Goal: Task Accomplishment & Management: Use online tool/utility

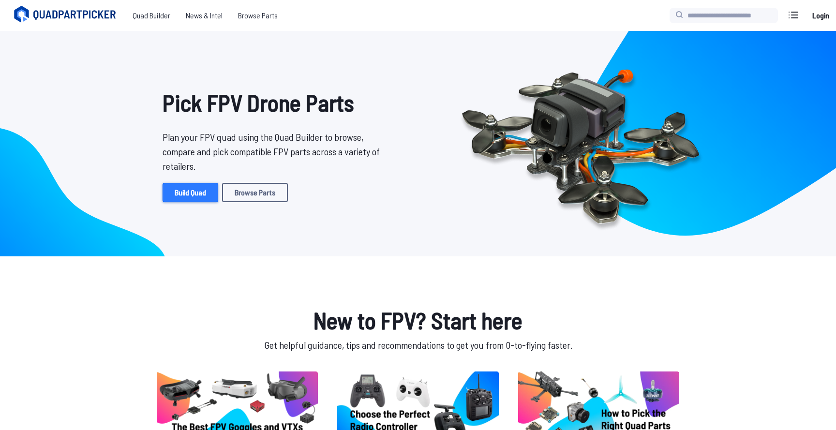
click at [189, 192] on link "Build Quad" at bounding box center [191, 192] width 56 height 19
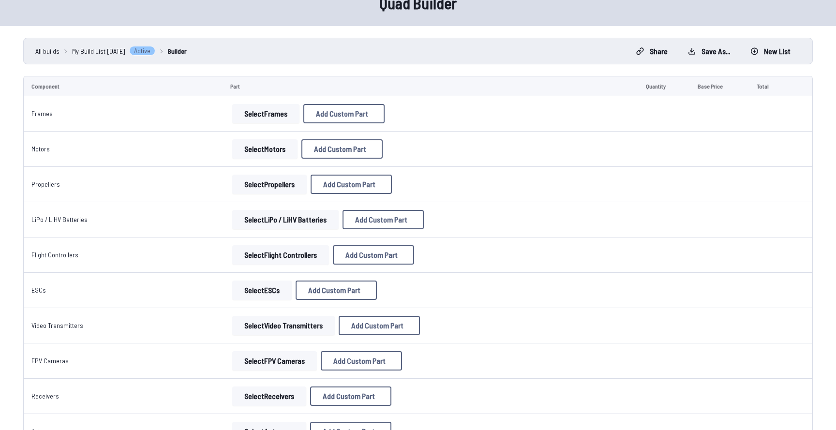
scroll to position [53, 0]
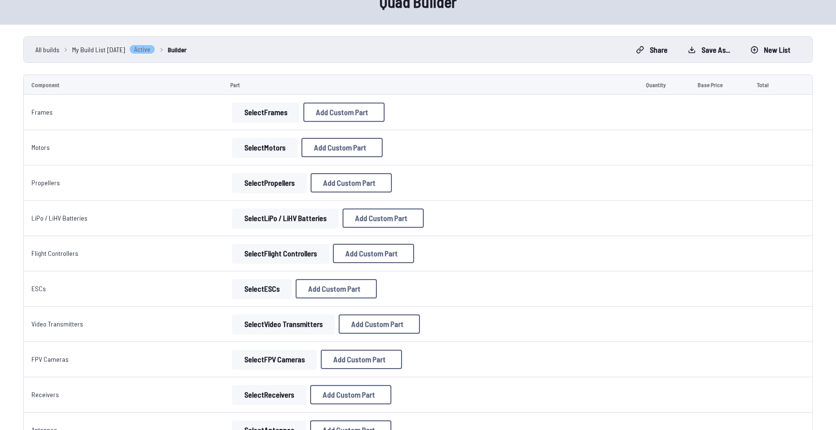
click at [279, 110] on button "Select Frames" at bounding box center [265, 112] width 67 height 19
click at [255, 118] on button "Select Frames" at bounding box center [265, 112] width 67 height 19
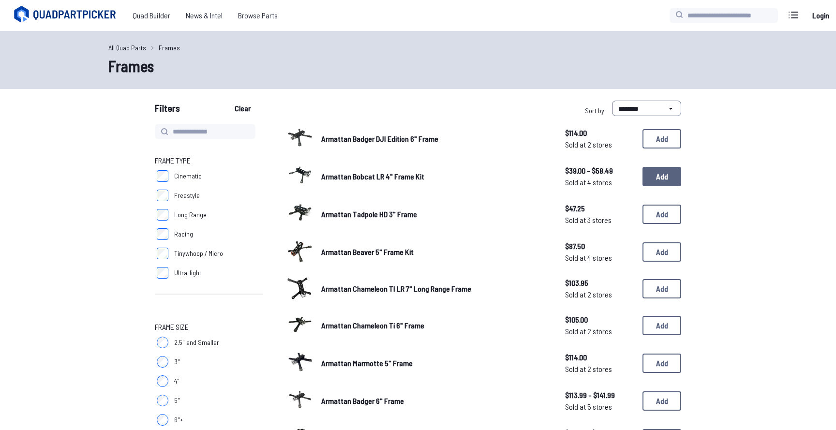
click at [654, 181] on button "Add" at bounding box center [662, 176] width 39 height 19
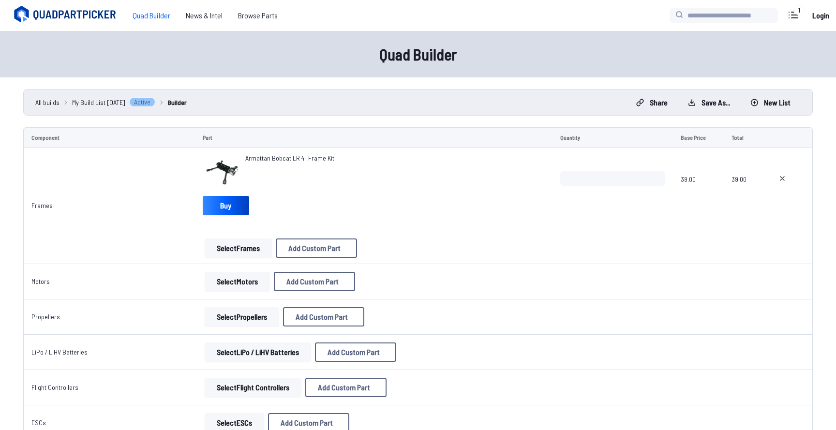
click at [237, 246] on button "Select Frames" at bounding box center [238, 248] width 67 height 19
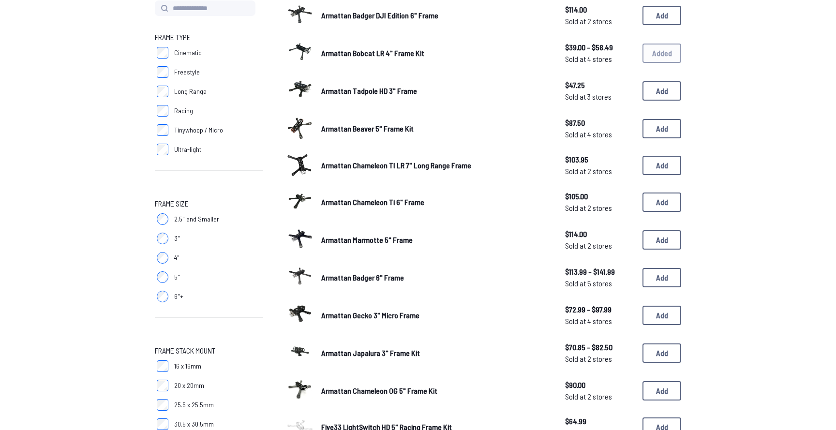
scroll to position [66, 0]
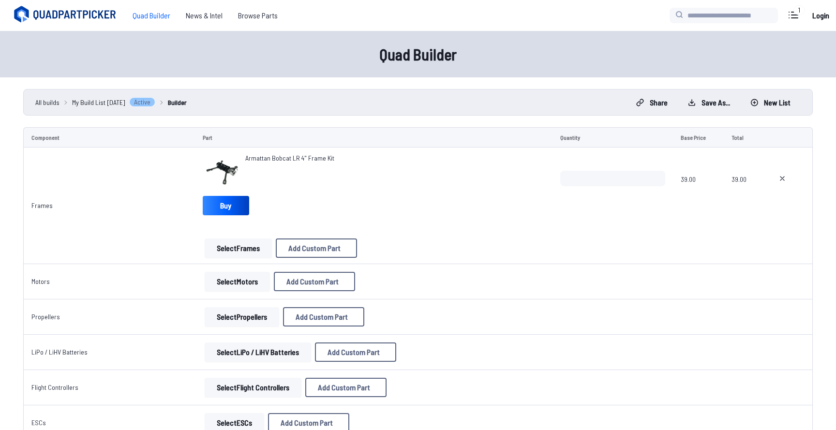
click at [222, 287] on button "Select Motors" at bounding box center [237, 281] width 65 height 19
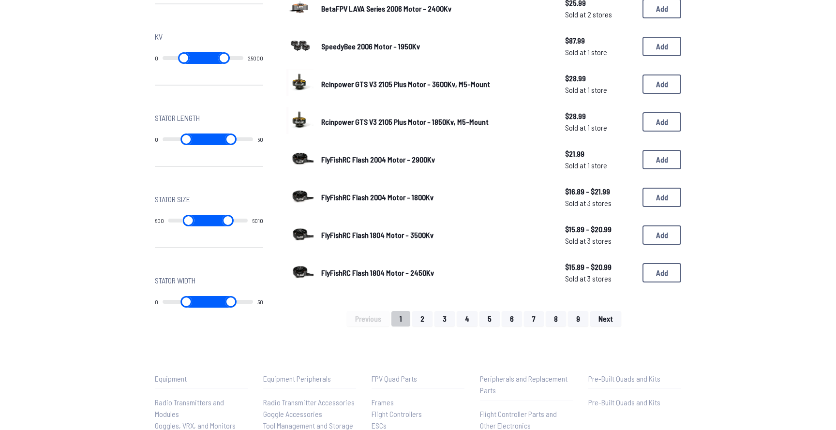
scroll to position [596, 0]
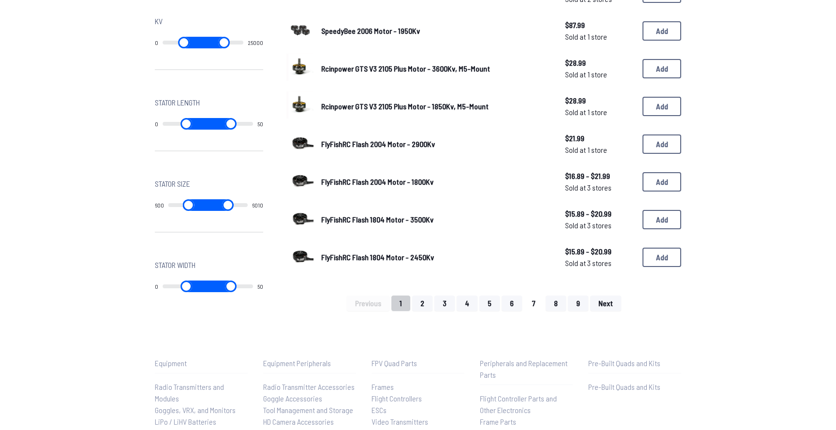
click at [525, 296] on button "7" at bounding box center [534, 303] width 20 height 15
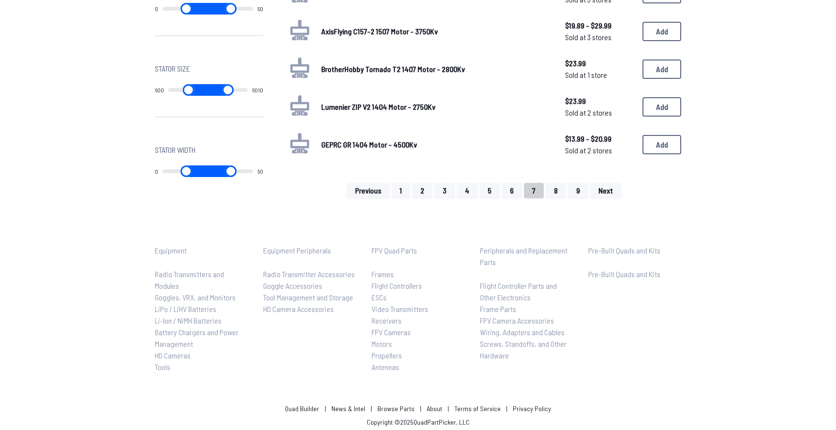
scroll to position [686, 0]
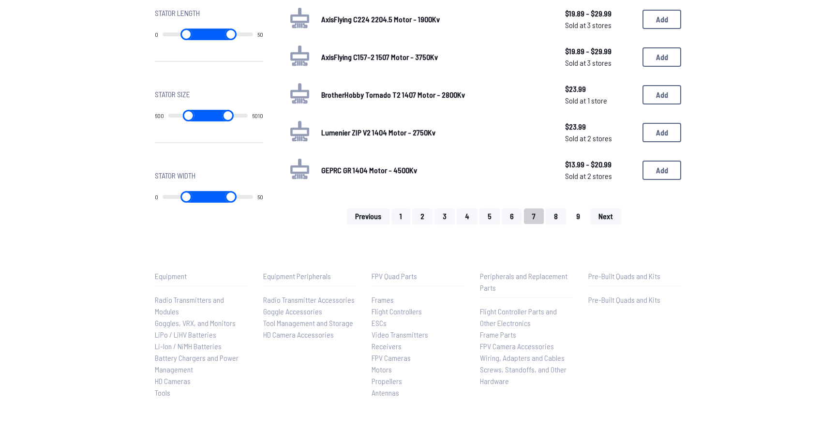
click at [572, 217] on button "9" at bounding box center [578, 216] width 20 height 15
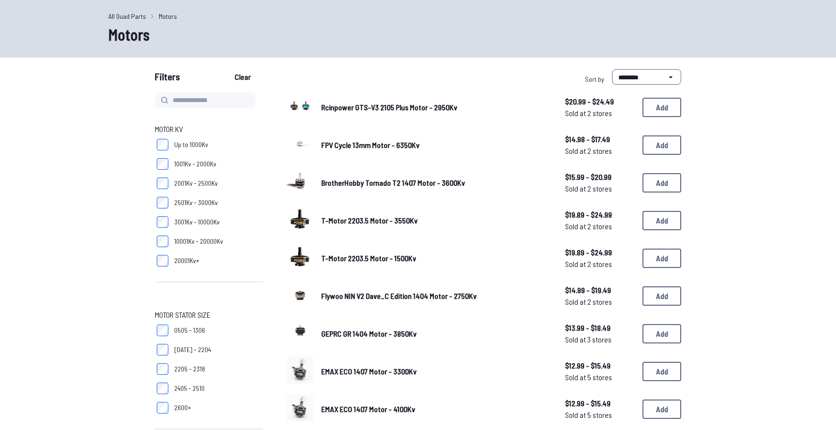
scroll to position [42, 0]
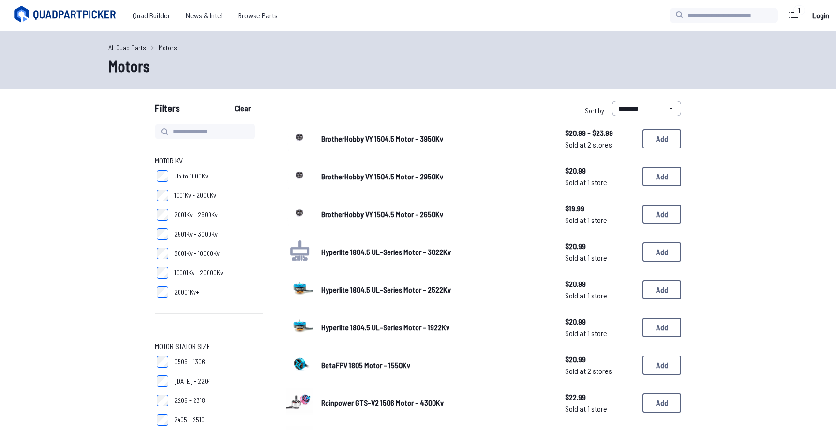
scroll to position [596, 0]
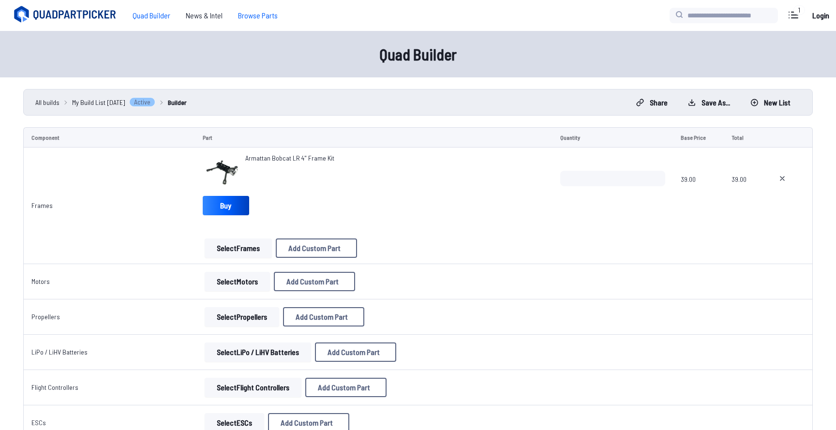
click at [249, 17] on span "Browse Parts" at bounding box center [257, 15] width 55 height 19
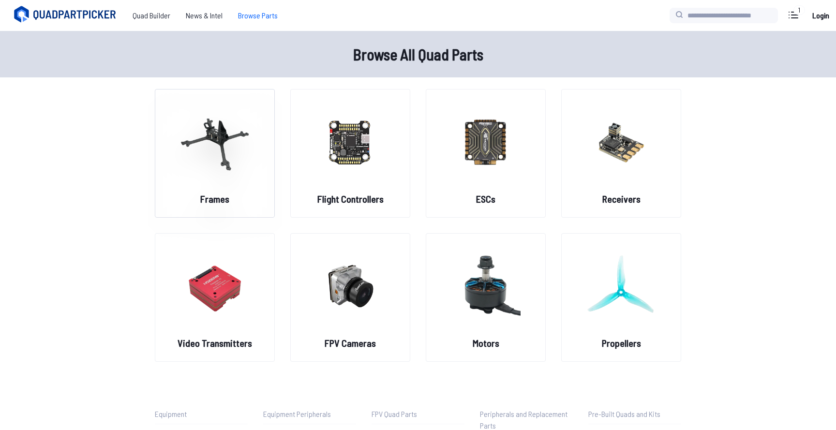
click at [208, 154] on img at bounding box center [215, 141] width 70 height 85
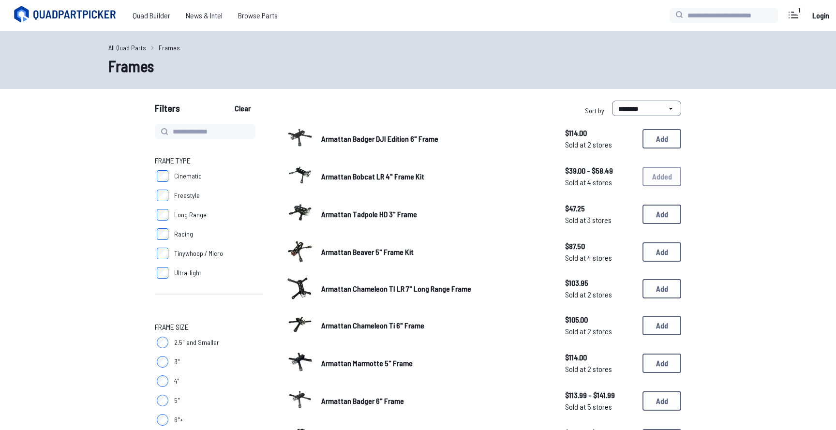
click at [794, 10] on div "1" at bounding box center [800, 10] width 12 height 10
click at [795, 15] on icon at bounding box center [793, 15] width 9 height 6
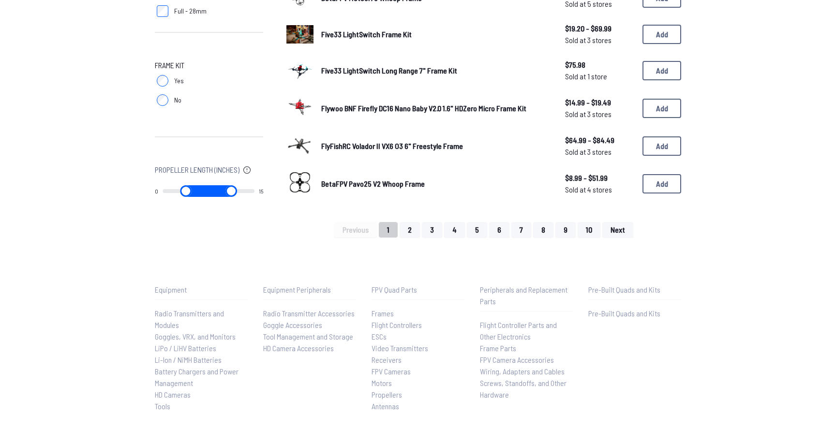
scroll to position [704, 0]
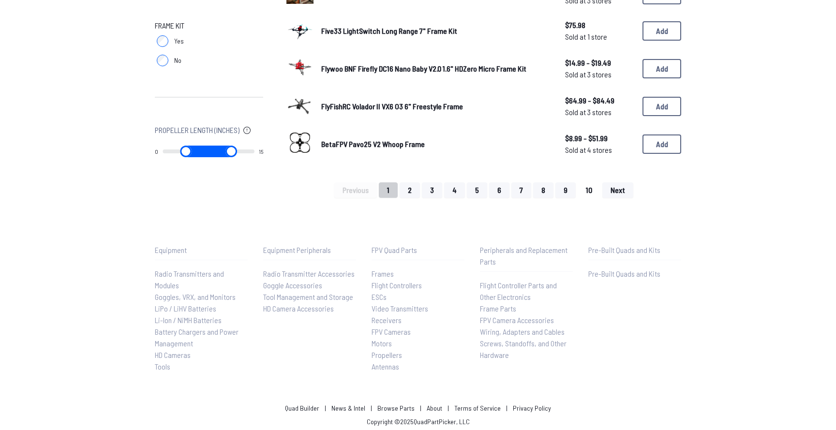
click at [585, 183] on button "10" at bounding box center [589, 189] width 23 height 15
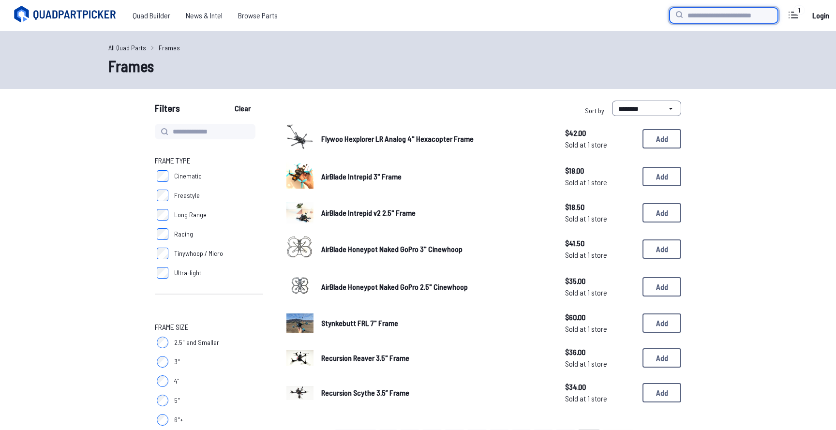
click at [700, 16] on input "search" at bounding box center [724, 15] width 108 height 15
type input "*****"
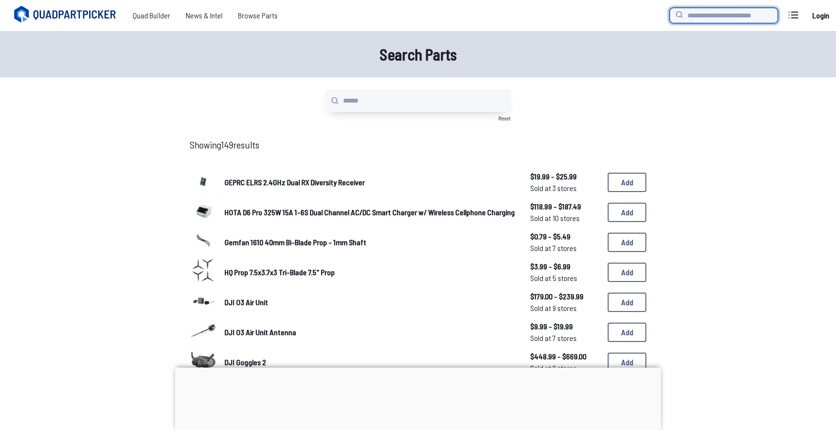
click at [712, 18] on input "search" at bounding box center [724, 15] width 108 height 15
type input "****"
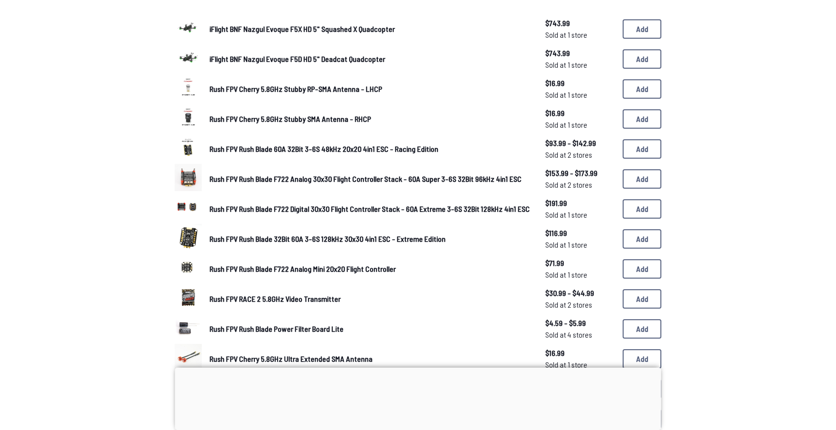
scroll to position [163, 0]
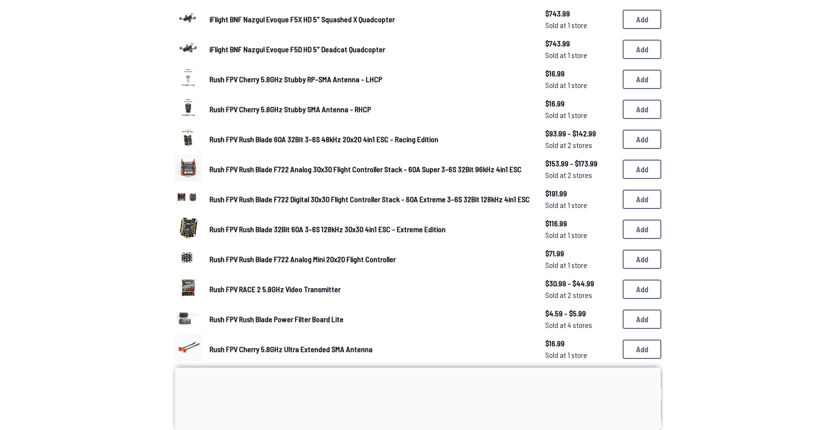
click at [185, 169] on img at bounding box center [188, 167] width 27 height 27
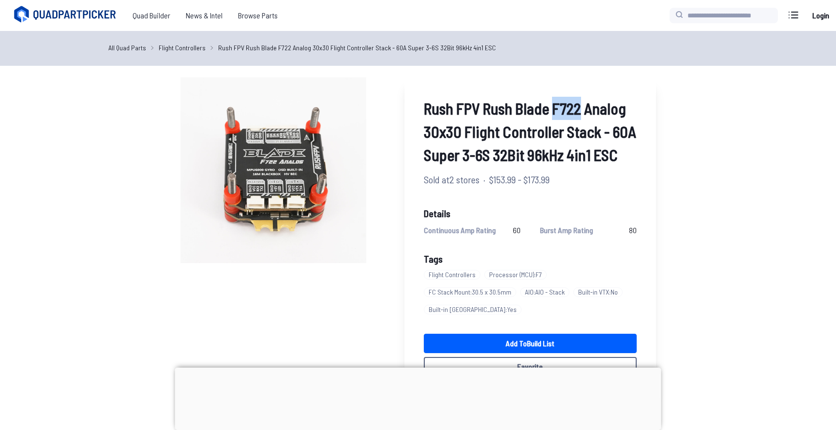
drag, startPoint x: 546, startPoint y: 110, endPoint x: 573, endPoint y: 114, distance: 27.4
click at [573, 114] on span "Rush FPV Rush Blade F722 Analog 30x30 Flight Controller Stack - 60A Super 3-6S …" at bounding box center [530, 132] width 213 height 70
drag, startPoint x: 581, startPoint y: 112, endPoint x: 619, endPoint y: 114, distance: 38.3
click at [619, 114] on span "Rush FPV Rush Blade F722 Analog 30x30 Flight Controller Stack - 60A Super 3-6S …" at bounding box center [530, 132] width 213 height 70
click at [454, 178] on span "Sold at 2 stores" at bounding box center [452, 179] width 56 height 15
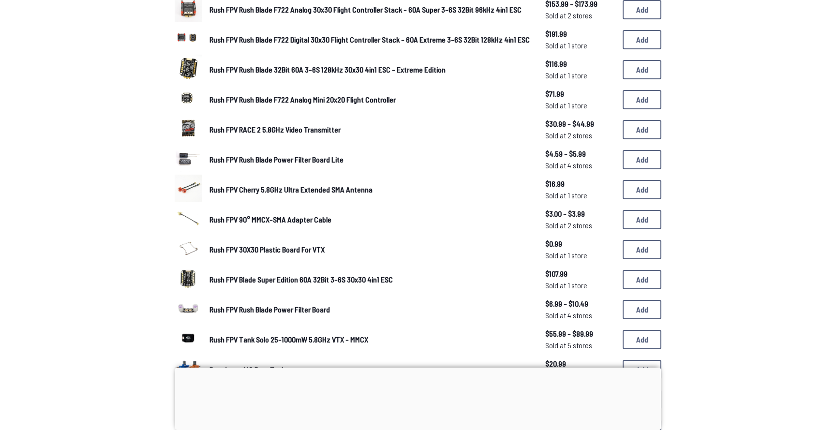
scroll to position [325, 0]
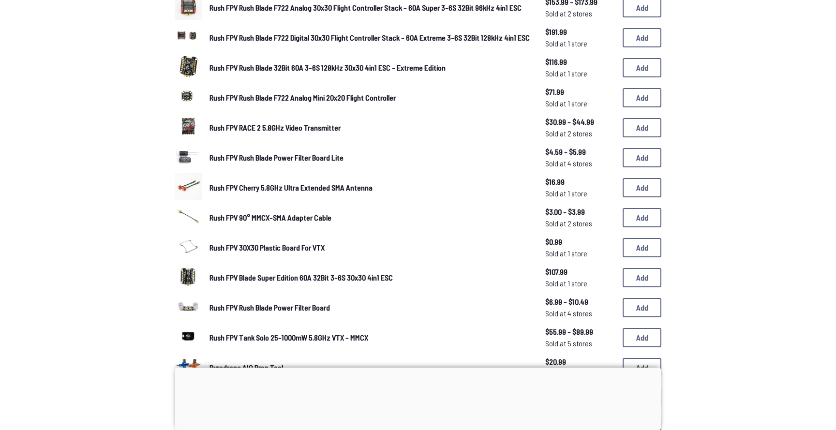
click at [192, 271] on img at bounding box center [188, 276] width 27 height 27
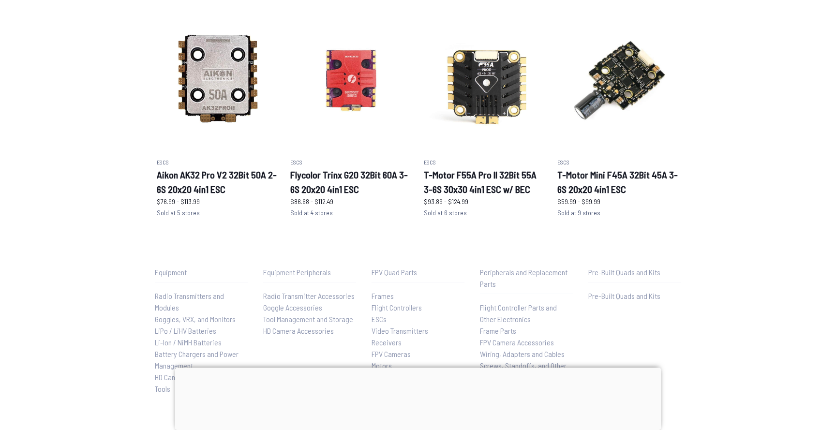
scroll to position [546, 0]
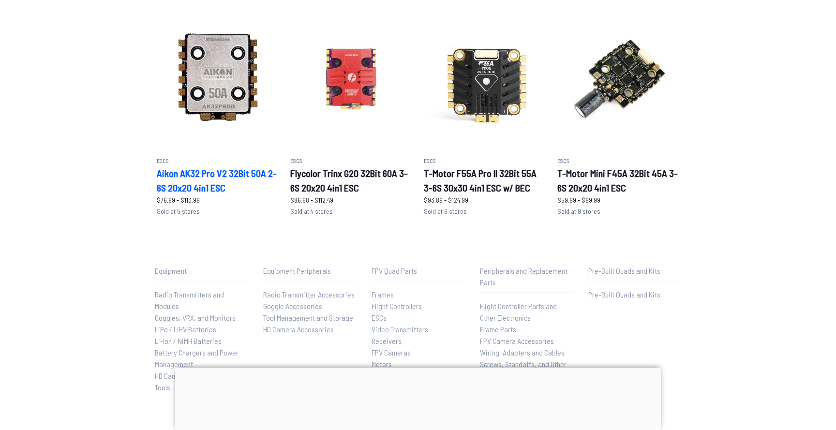
click at [201, 174] on h2 "Aikon AK32 Pro V2 32Bit 50A 2-6S 20x20 4in1 ESC" at bounding box center [218, 180] width 122 height 29
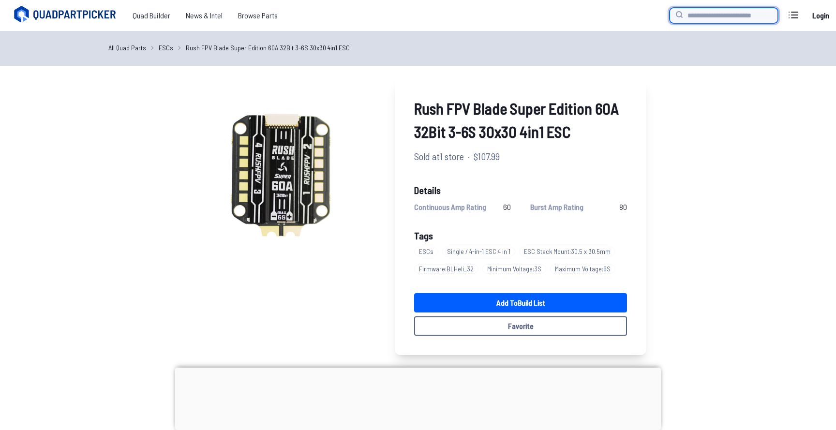
click at [703, 15] on input "search" at bounding box center [724, 15] width 108 height 15
type input "***"
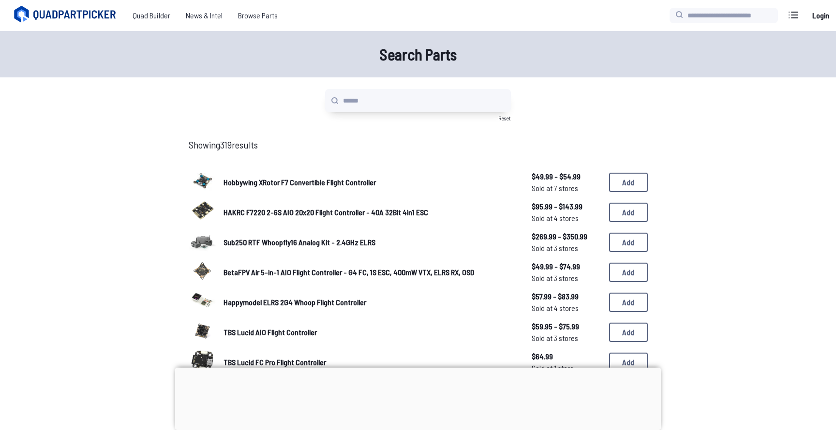
click at [206, 210] on img at bounding box center [202, 210] width 27 height 27
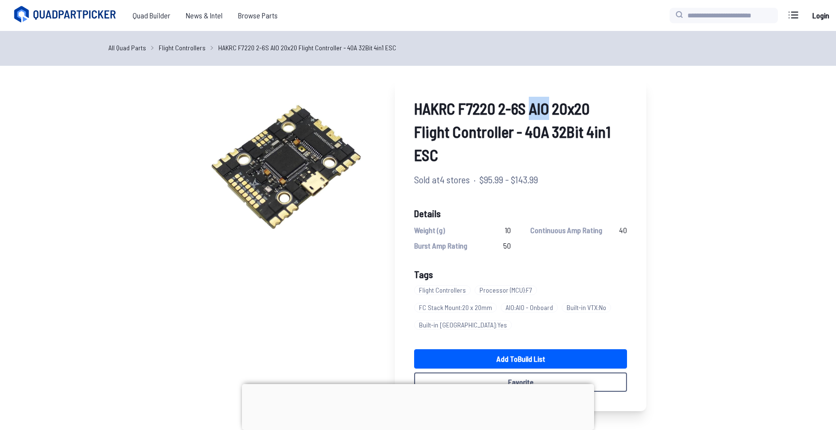
drag, startPoint x: 534, startPoint y: 113, endPoint x: 548, endPoint y: 112, distance: 14.5
click at [548, 112] on span "HAKRC F7220 2-6S AIO 20x20 Flight Controller - 40A 32Bit 4in1 ESC" at bounding box center [520, 132] width 213 height 70
drag, startPoint x: 468, startPoint y: 109, endPoint x: 489, endPoint y: 111, distance: 20.9
click at [489, 111] on span "HAKRC F7220 2-6S AIO 20x20 Flight Controller - 40A 32Bit 4in1 ESC" at bounding box center [520, 132] width 213 height 70
drag, startPoint x: 526, startPoint y: 135, endPoint x: 628, endPoint y: 148, distance: 102.5
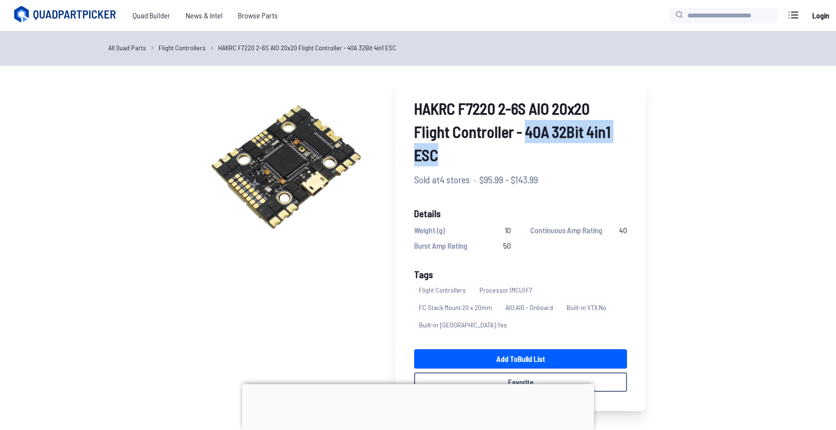
click at [628, 148] on div "HAKRC F7220 2-6S AIO 20x20 Flight Controller - 40A 32Bit 4in1 ESC Sold at 4 sto…" at bounding box center [521, 244] width 252 height 334
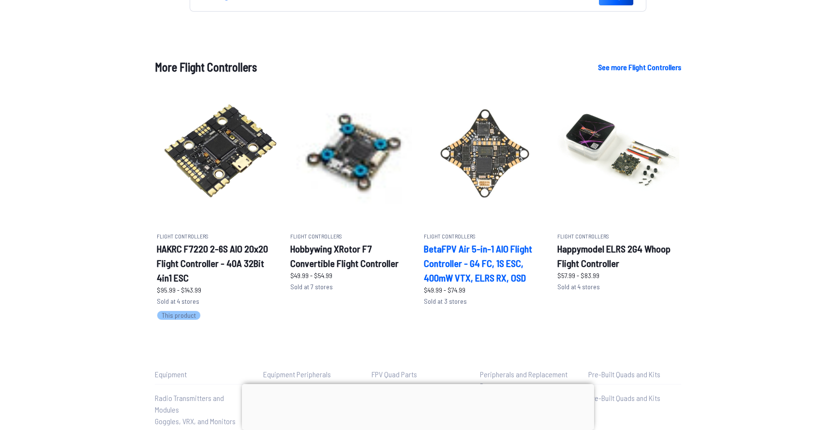
scroll to position [619, 0]
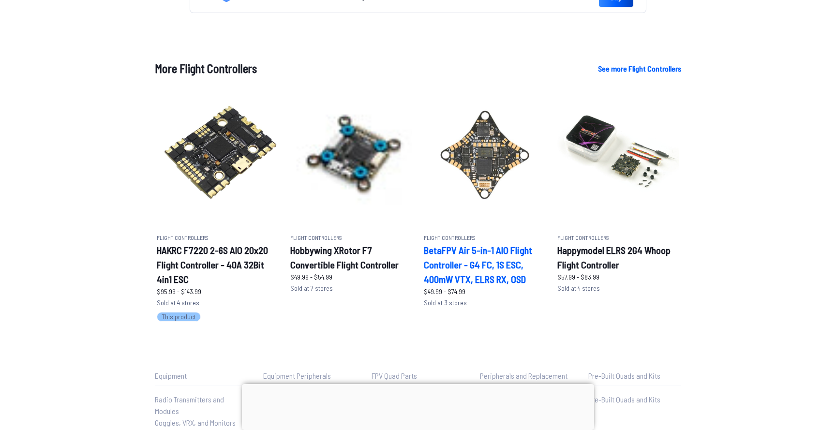
click at [456, 243] on h2 "BetaFPV Air 5-in-1 AIO Flight Controller - G4 FC, 1S ESC, 400mW VTX, ELRS RX, O…" at bounding box center [485, 265] width 122 height 44
click at [444, 243] on h2 "BetaFPV Air 5-in-1 AIO Flight Controller - G4 FC, 1S ESC, 400mW VTX, ELRS RX, O…" at bounding box center [485, 265] width 122 height 44
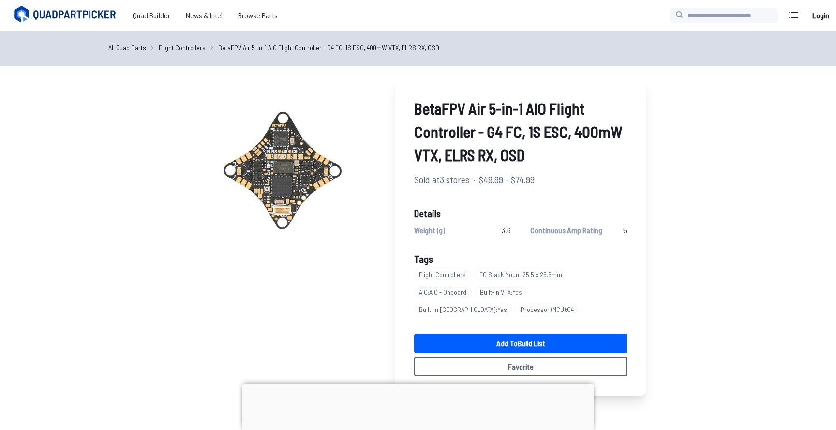
click at [63, 15] on icon at bounding box center [76, 15] width 84 height 10
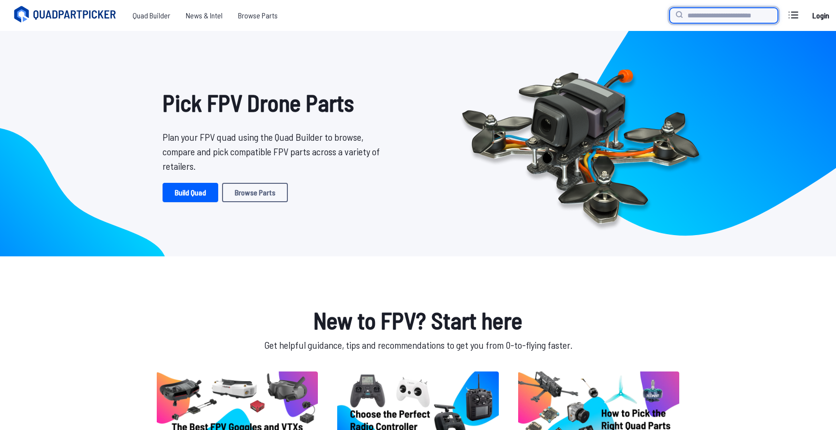
click at [722, 13] on input "search" at bounding box center [724, 15] width 108 height 15
type input "****"
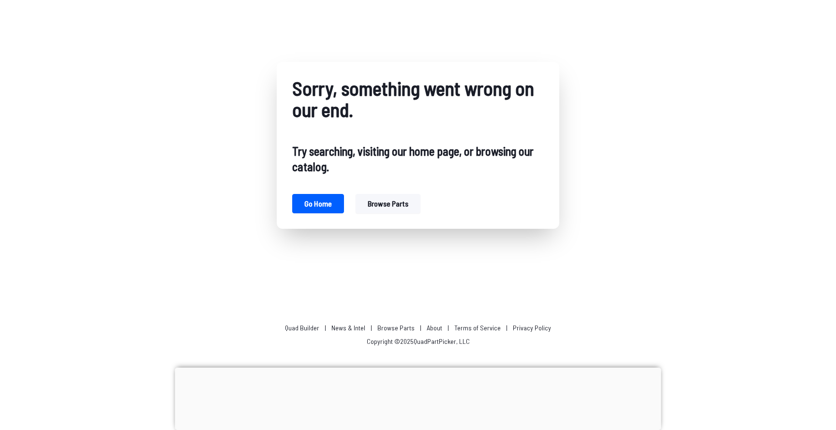
click at [390, 204] on button "Browse parts" at bounding box center [388, 203] width 65 height 19
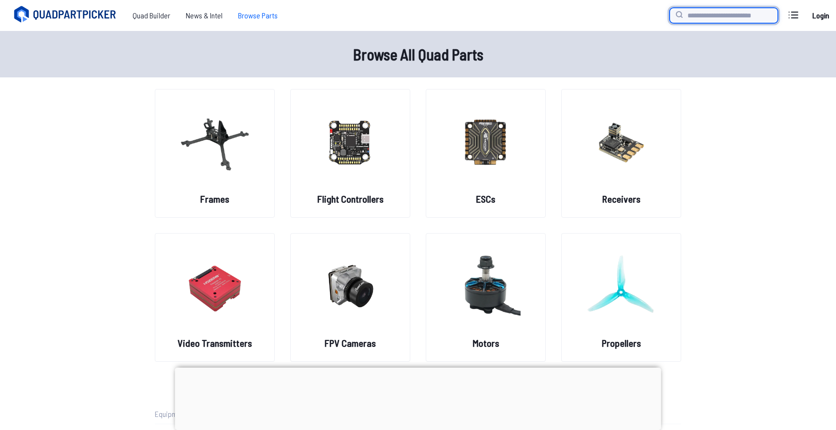
click at [741, 14] on input "search" at bounding box center [724, 15] width 108 height 15
type input "****"
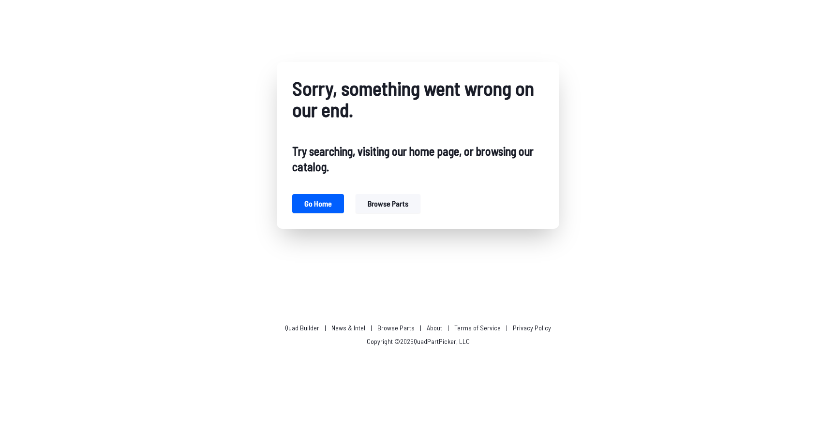
click at [399, 200] on button "Browse parts" at bounding box center [388, 203] width 65 height 19
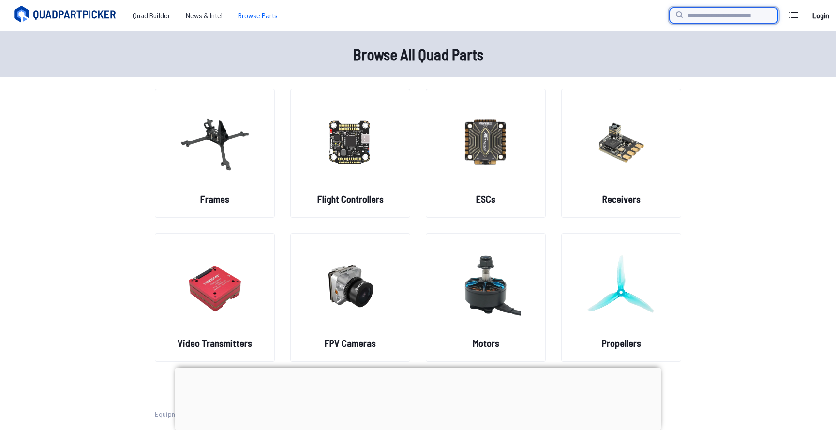
click at [716, 14] on input "search" at bounding box center [724, 15] width 108 height 15
type input "**********"
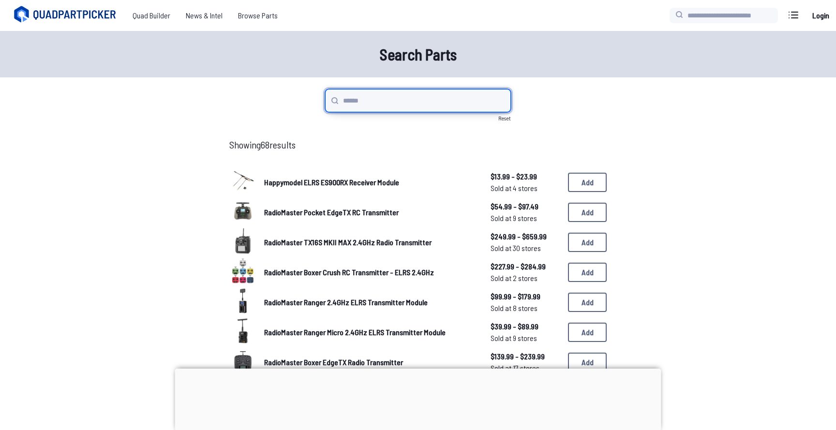
click at [392, 93] on input "search" at bounding box center [418, 100] width 186 height 23
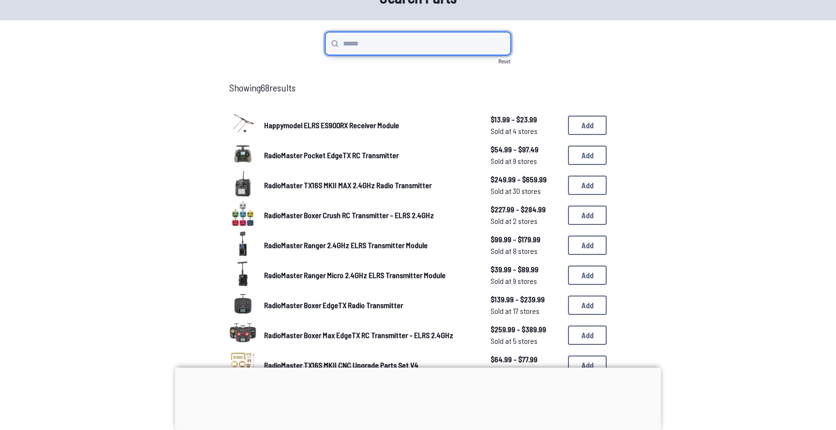
scroll to position [71, 0]
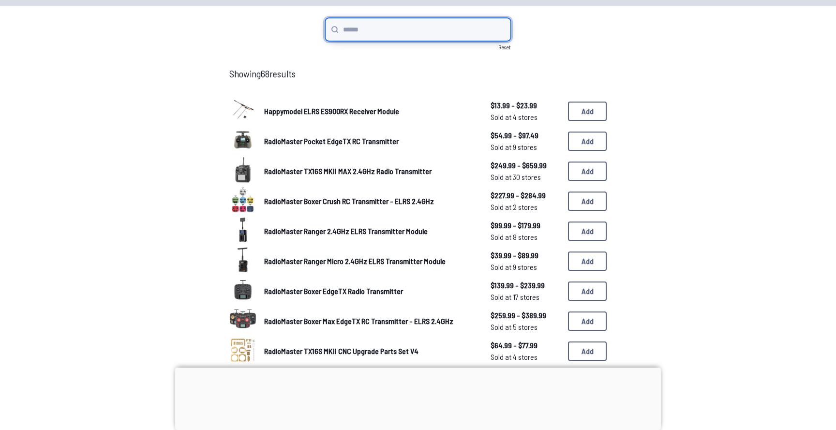
click at [383, 26] on input "search" at bounding box center [418, 29] width 186 height 23
type input "*"
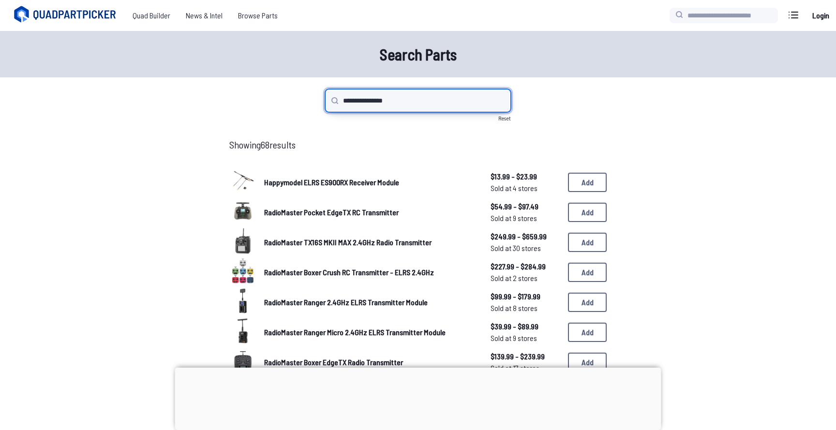
click at [390, 102] on input "**********" at bounding box center [418, 100] width 186 height 23
type input "**********"
click at [402, 100] on input "**********" at bounding box center [418, 100] width 186 height 23
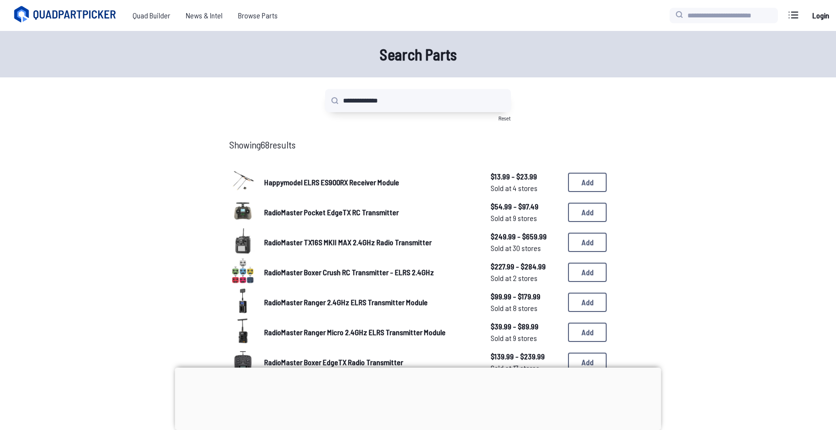
click at [419, 368] on div at bounding box center [418, 368] width 486 height 0
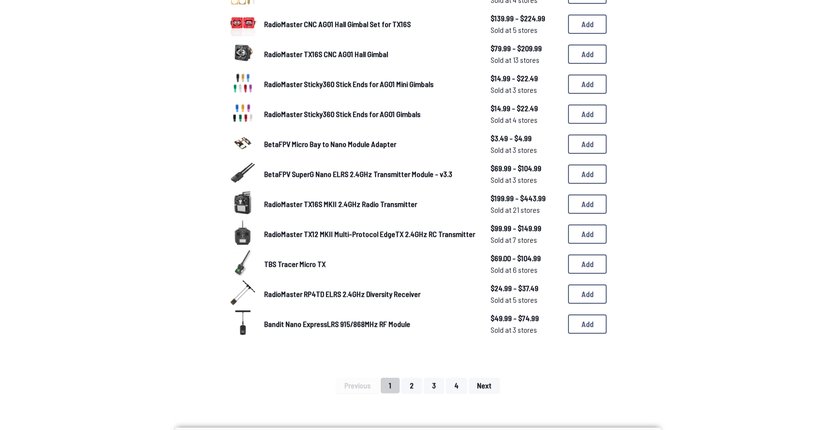
scroll to position [439, 0]
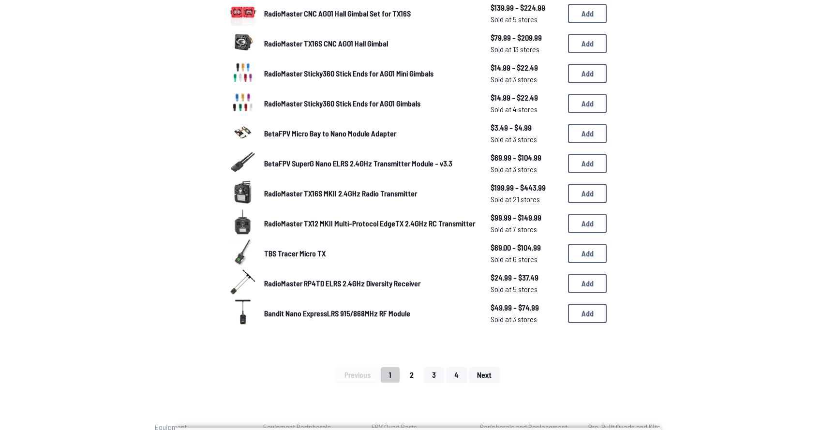
click at [416, 377] on div "Previous 1 2 3 4 Next" at bounding box center [418, 374] width 331 height 15
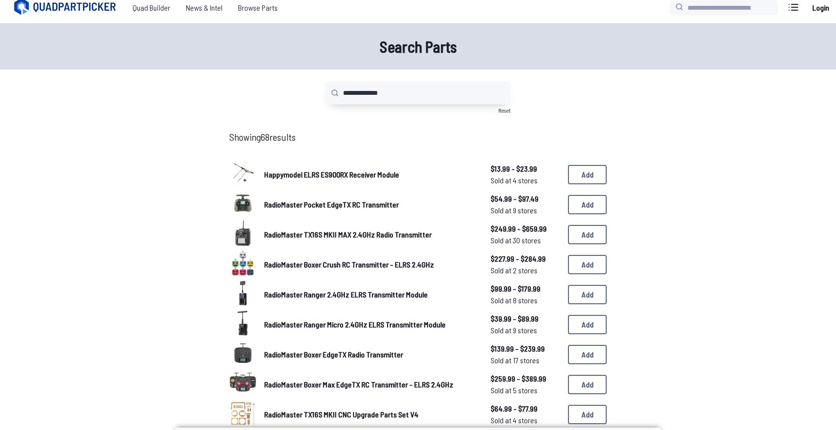
scroll to position [0, 0]
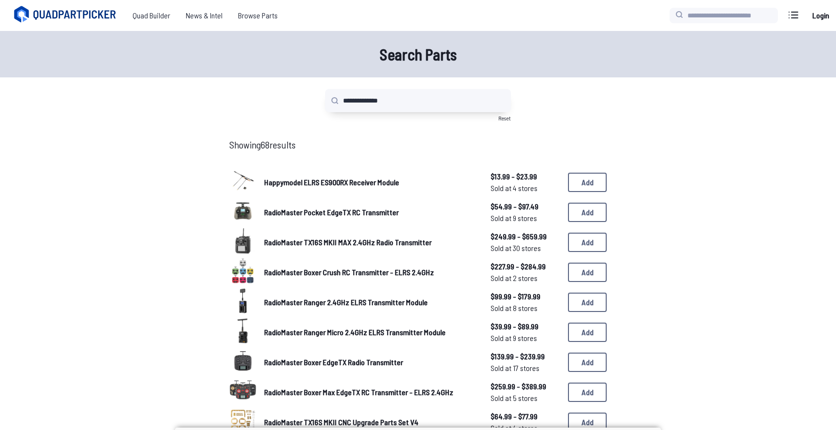
click at [37, 18] on icon at bounding box center [76, 15] width 84 height 10
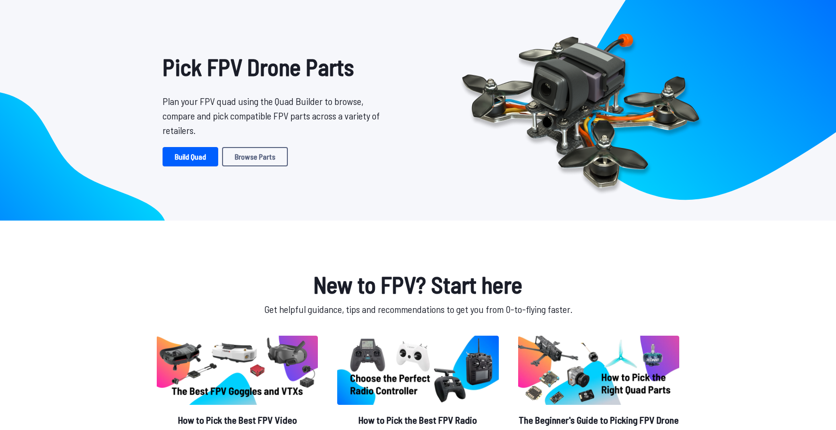
scroll to position [59, 0]
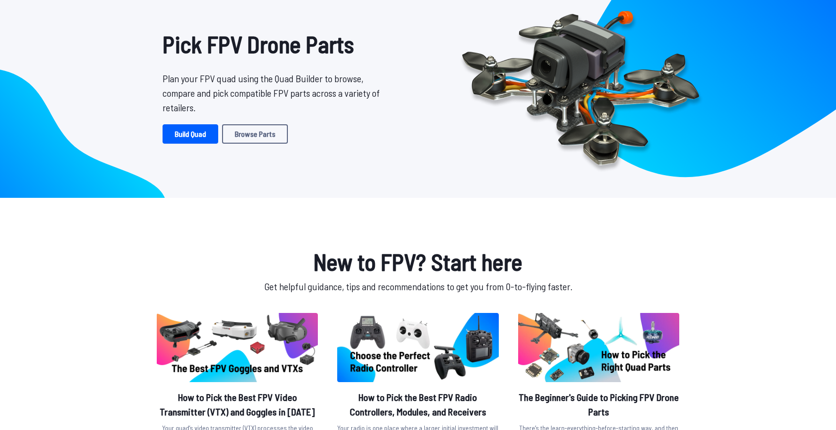
click at [486, 132] on img at bounding box center [580, 85] width 279 height 194
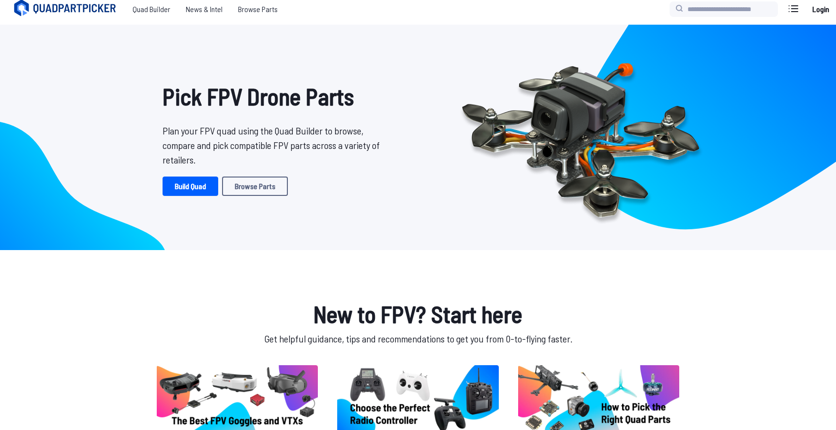
scroll to position [5, 0]
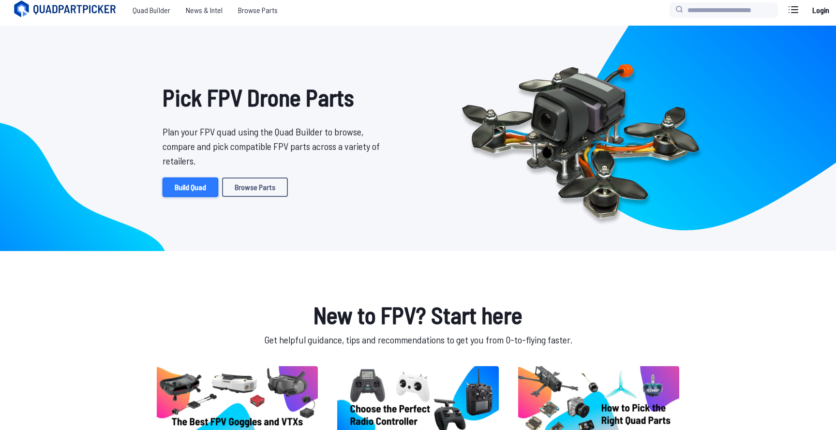
click at [179, 189] on link "Build Quad" at bounding box center [191, 187] width 56 height 19
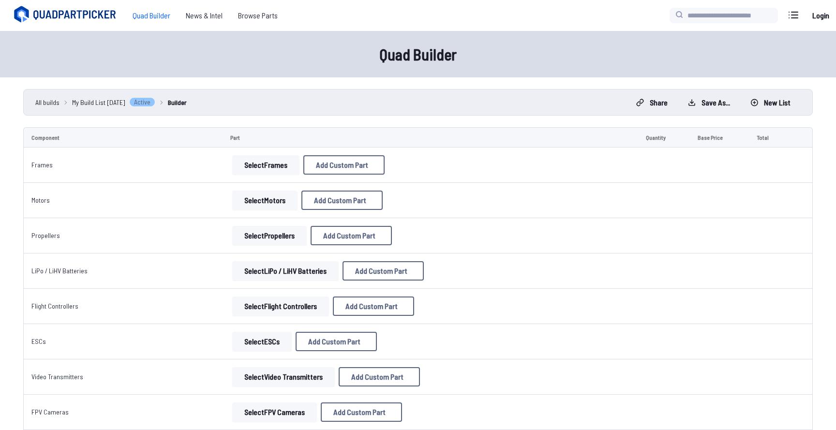
click at [263, 166] on button "Select Frames" at bounding box center [265, 164] width 67 height 19
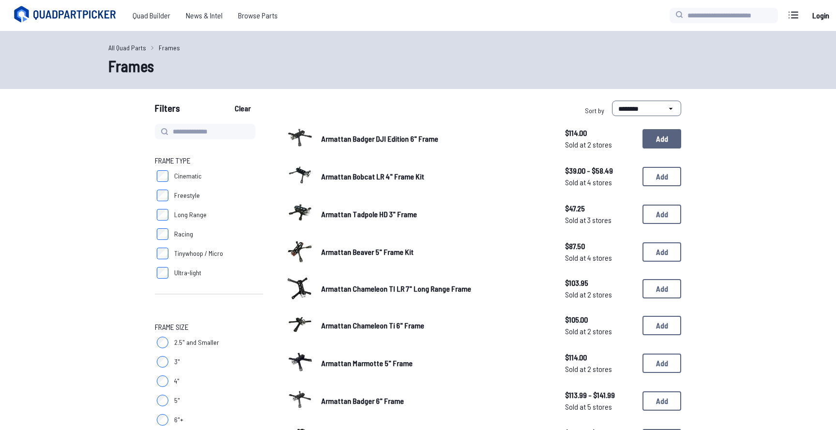
click at [651, 135] on button "Add" at bounding box center [662, 138] width 39 height 19
click at [656, 136] on button "Add" at bounding box center [662, 138] width 39 height 19
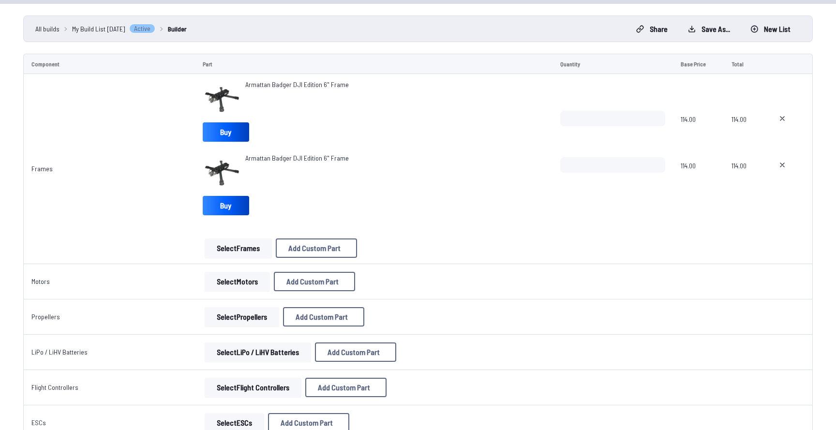
scroll to position [66, 0]
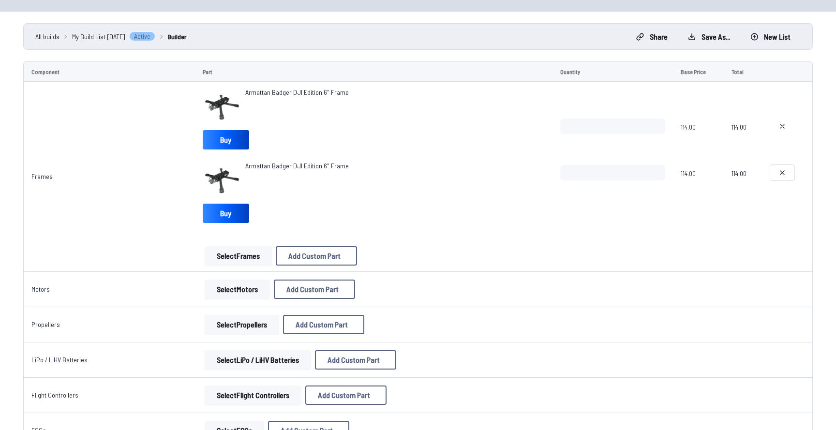
click at [781, 176] on icon at bounding box center [783, 173] width 8 height 8
type textarea "**********"
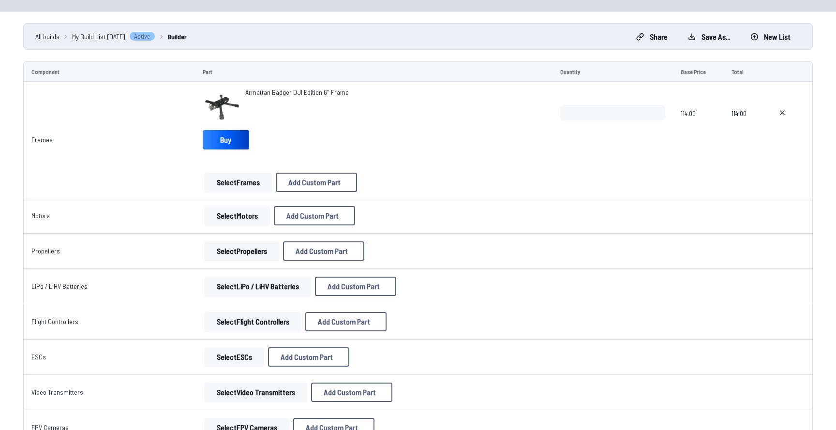
click at [226, 221] on button "Select Motors" at bounding box center [237, 215] width 65 height 19
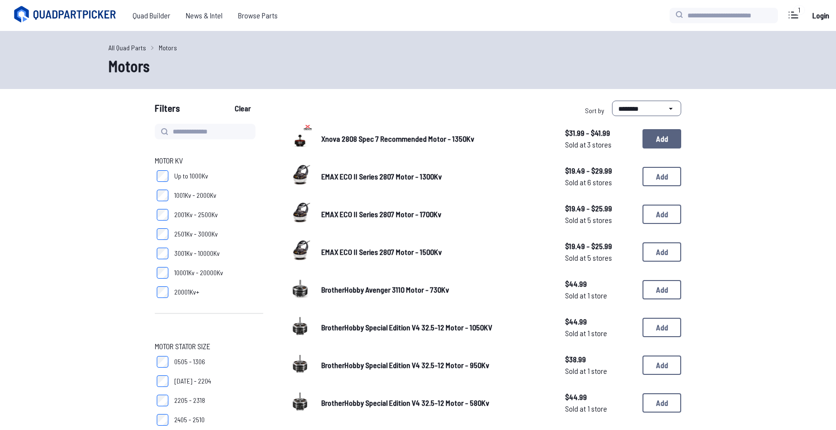
click at [664, 141] on button "Add" at bounding box center [662, 138] width 39 height 19
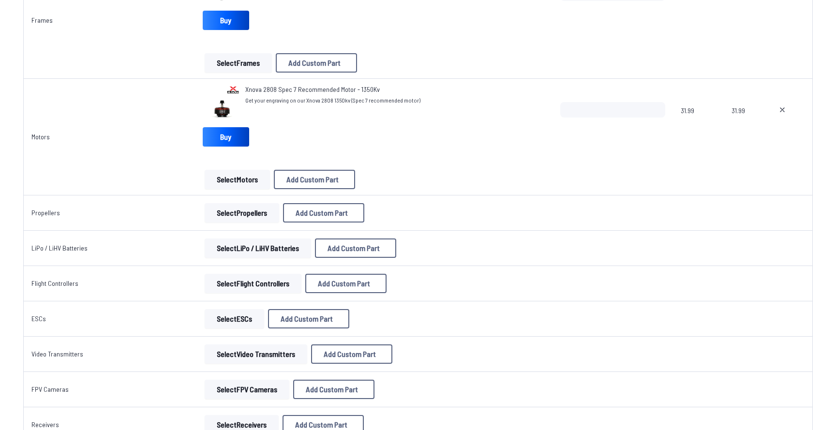
scroll to position [206, 0]
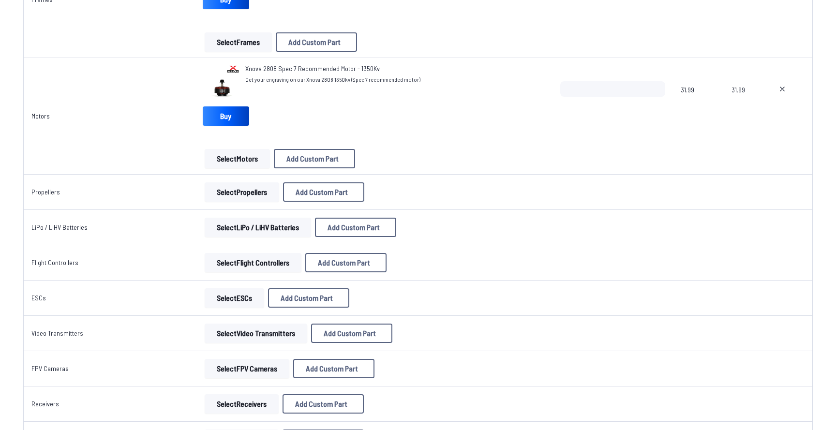
click at [260, 225] on button "Select LiPo / LiHV Batteries" at bounding box center [258, 227] width 106 height 19
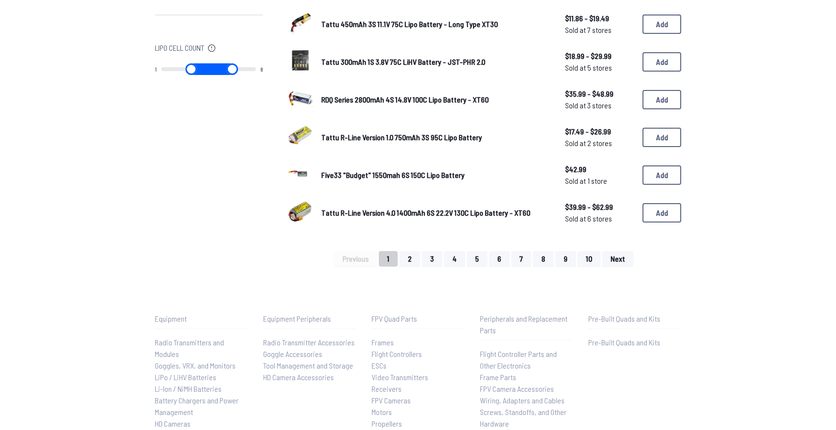
scroll to position [711, 0]
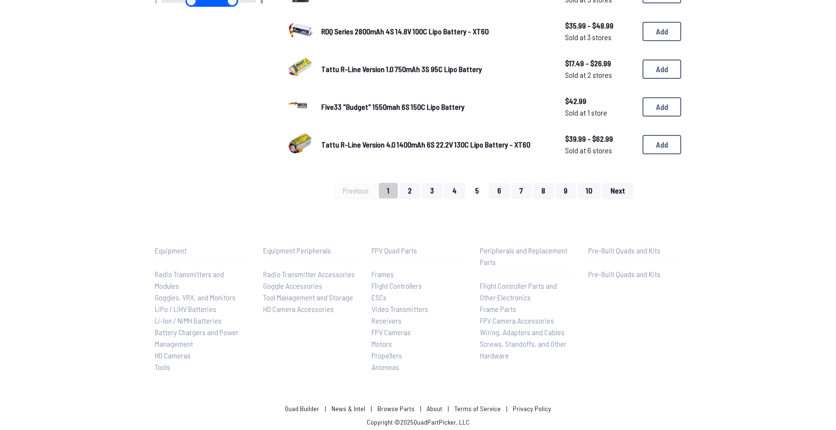
click at [480, 187] on button "5" at bounding box center [477, 190] width 20 height 15
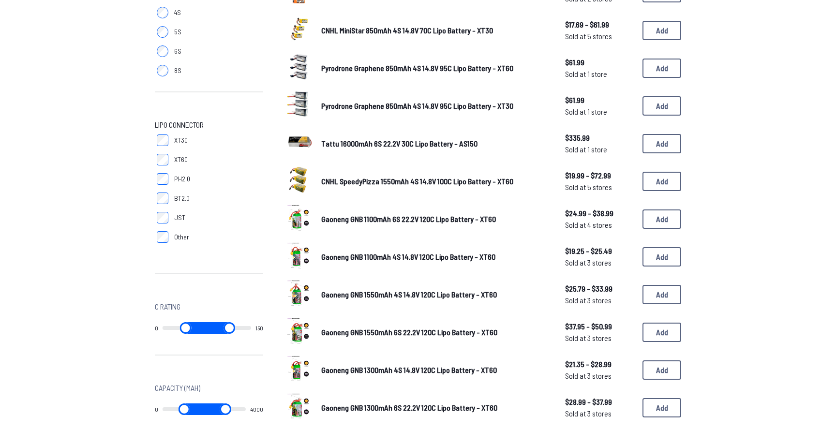
scroll to position [228, 0]
